Goal: Task Accomplishment & Management: Manage account settings

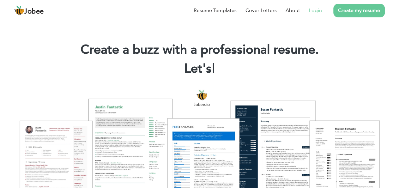
click at [315, 12] on link "Login" at bounding box center [315, 11] width 13 height 8
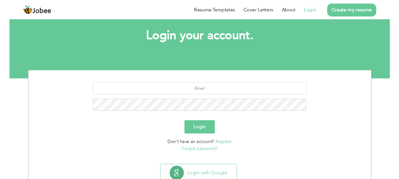
scroll to position [33, 0]
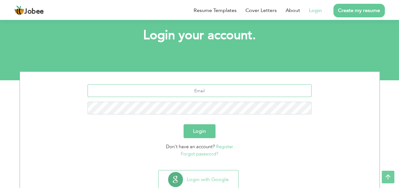
click at [190, 91] on input "text" at bounding box center [200, 90] width 224 height 13
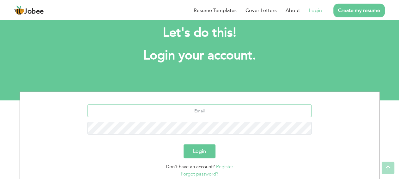
scroll to position [0, 0]
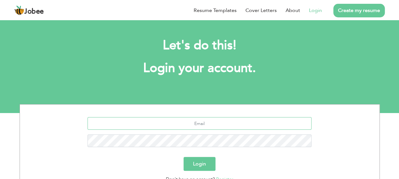
click at [164, 123] on input "text" at bounding box center [200, 123] width 224 height 13
click at [191, 121] on input "text" at bounding box center [200, 123] width 224 height 13
type input "farmankhattak57@gmail.com"
click at [356, 115] on section "farmankhattak57@gmail.com Login Don't have an account? Register Forgot password?" at bounding box center [200, 153] width 350 height 96
click at [200, 161] on button "Login" at bounding box center [200, 164] width 32 height 14
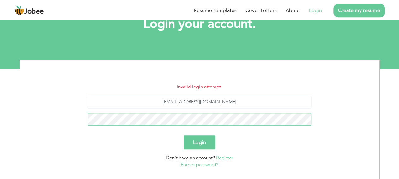
scroll to position [66, 0]
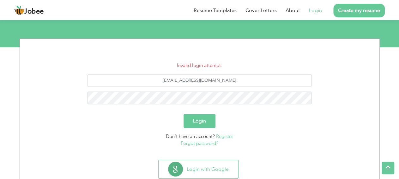
click at [187, 122] on button "Login" at bounding box center [200, 121] width 32 height 14
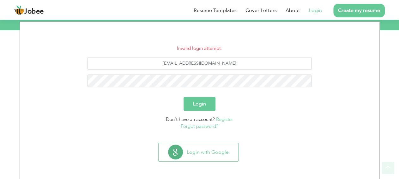
scroll to position [83, 0]
click at [203, 127] on link "Forgot password?" at bounding box center [200, 126] width 38 height 6
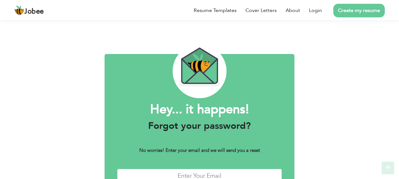
scroll to position [44, 0]
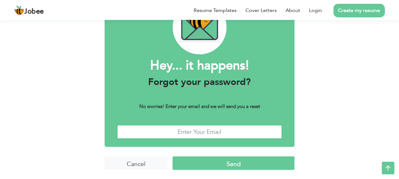
click at [189, 132] on input "text" at bounding box center [199, 132] width 165 height 14
type input "far"
click at [63, 95] on div "Hey... it happens! Forgot your password? No worries! Enter your email and we wi…" at bounding box center [199, 77] width 399 height 205
click at [135, 161] on input "Cancel" at bounding box center [137, 163] width 64 height 14
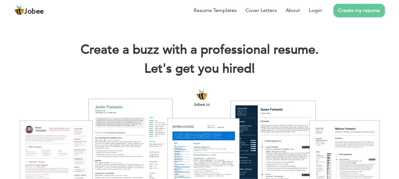
scroll to position [33, 0]
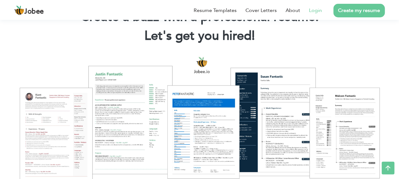
click at [320, 10] on link "Login" at bounding box center [315, 11] width 13 height 8
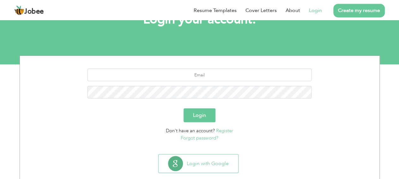
scroll to position [61, 0]
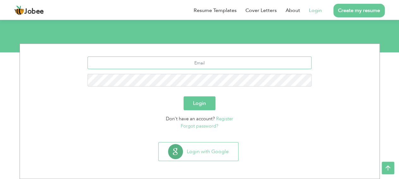
click at [208, 60] on input "text" at bounding box center [200, 63] width 224 height 13
type input "farmankhattak57@gmail.com"
click at [197, 125] on link "Forgot password?" at bounding box center [200, 126] width 38 height 6
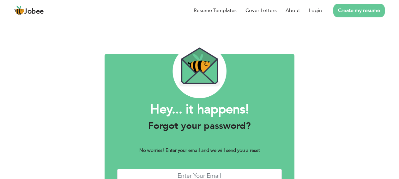
scroll to position [44, 0]
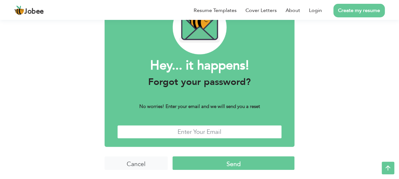
click at [191, 128] on input "text" at bounding box center [199, 132] width 165 height 14
type input "[EMAIL_ADDRESS][DOMAIN_NAME]"
click at [236, 167] on input "Send" at bounding box center [234, 163] width 122 height 14
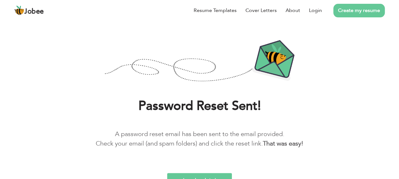
scroll to position [32, 0]
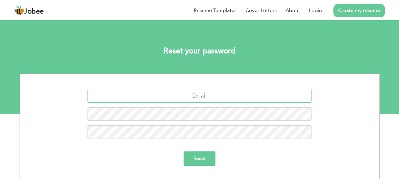
click at [189, 96] on input "text" at bounding box center [200, 96] width 224 height 14
type input "farmankhattak57@gmail.com"
click at [202, 159] on input "Reset" at bounding box center [200, 158] width 32 height 15
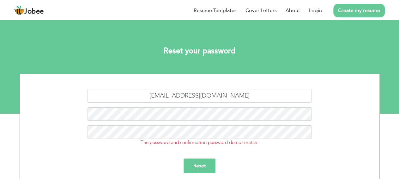
click at [206, 164] on input "Reset" at bounding box center [200, 166] width 32 height 15
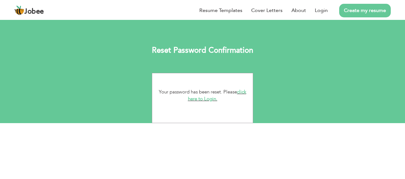
click at [242, 93] on link "click here to Login." at bounding box center [217, 96] width 58 height 14
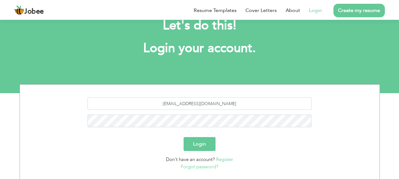
scroll to position [33, 0]
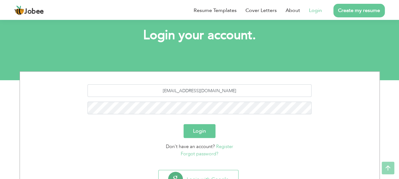
click at [205, 132] on button "Login" at bounding box center [200, 131] width 32 height 14
